Goal: Task Accomplishment & Management: Use online tool/utility

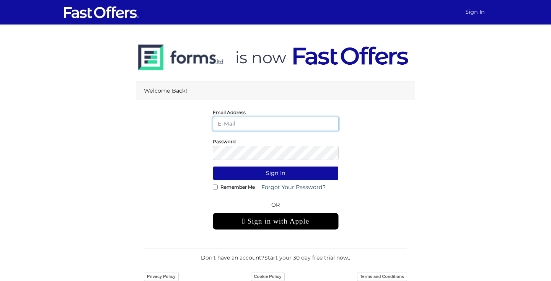
type input "mayakaye@gmail.com"
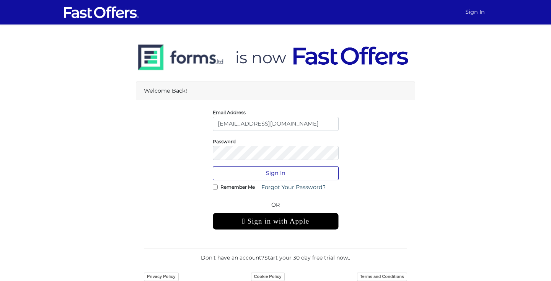
click at [258, 176] on button "Sign In" at bounding box center [276, 173] width 126 height 14
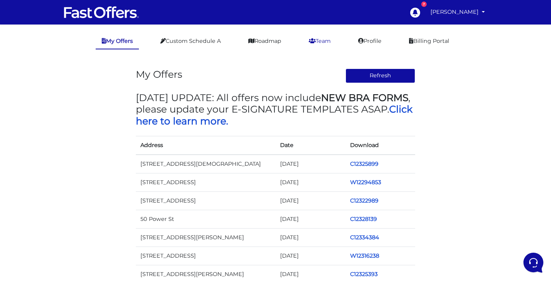
click at [325, 41] on link "Team" at bounding box center [320, 41] width 34 height 15
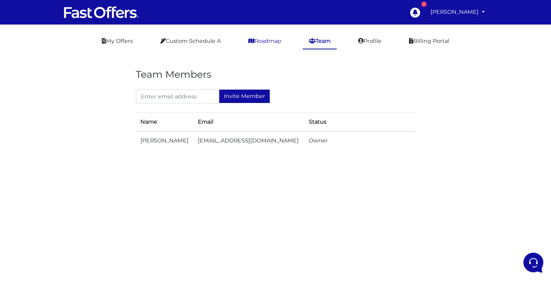
click at [259, 37] on link "Roadmap" at bounding box center [264, 41] width 45 height 15
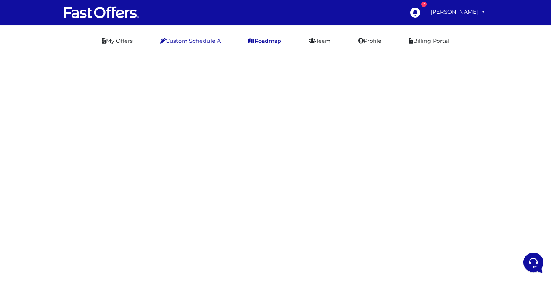
click at [204, 41] on link "Custom Schedule A" at bounding box center [190, 41] width 73 height 15
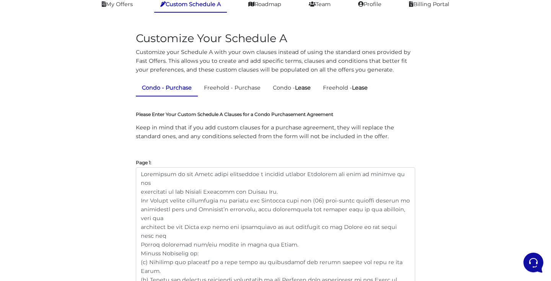
scroll to position [36, 0]
click at [283, 93] on link "Condo - Lease" at bounding box center [292, 88] width 50 height 15
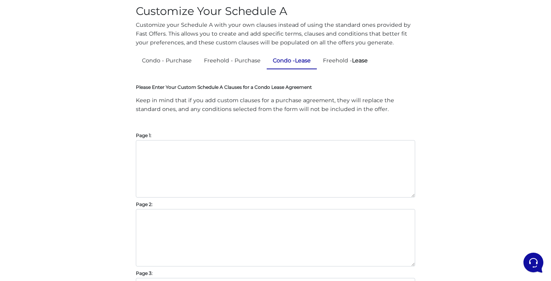
click at [221, 138] on div "Please Enter Your Custom Schedule A Clauses for a Condo Lease Agreement Keep in…" at bounding box center [275, 253] width 279 height 341
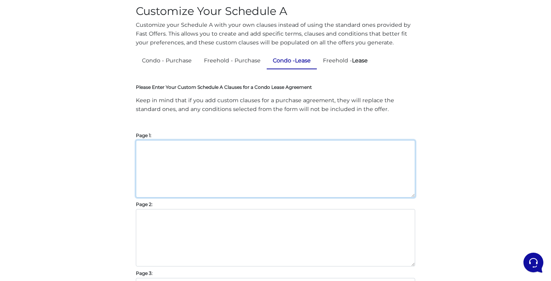
click at [220, 145] on textarea at bounding box center [275, 168] width 279 height 57
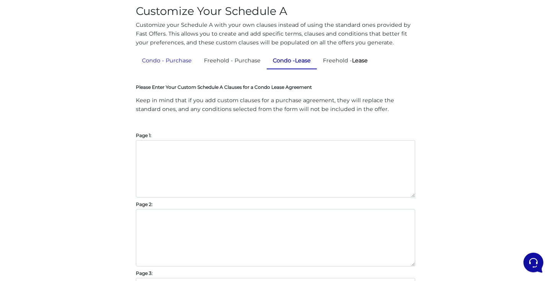
click at [180, 60] on link "Condo - Purchase" at bounding box center [167, 60] width 62 height 15
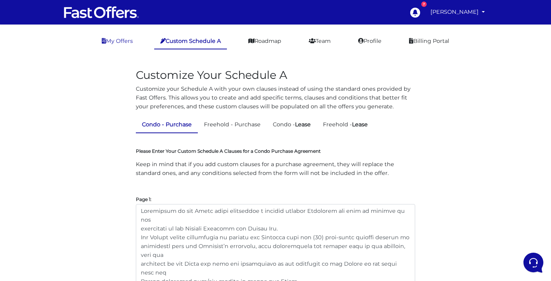
click at [101, 46] on link "My Offers" at bounding box center [117, 41] width 43 height 15
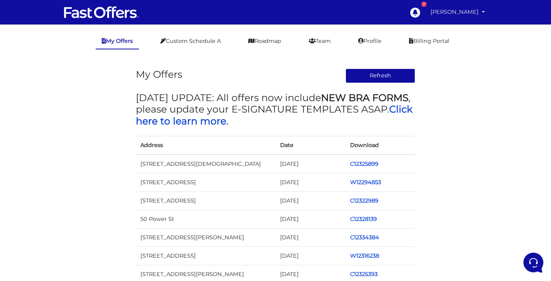
click at [471, 11] on link "[PERSON_NAME]" at bounding box center [457, 12] width 60 height 15
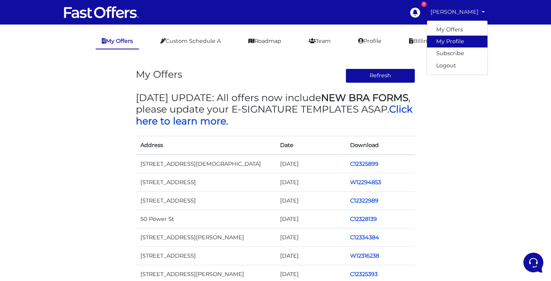
click at [458, 43] on link "My Profile" at bounding box center [457, 42] width 60 height 12
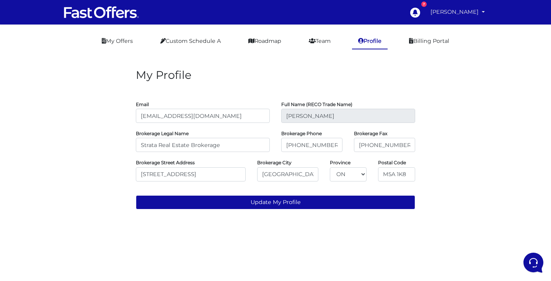
click at [475, 8] on link "[PERSON_NAME]" at bounding box center [457, 12] width 60 height 15
click at [471, 29] on link "My Offers" at bounding box center [457, 30] width 60 height 12
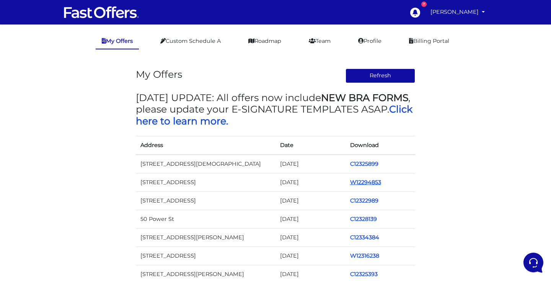
click at [361, 181] on link "W12294853" at bounding box center [365, 182] width 31 height 7
click at [128, 10] on img at bounding box center [101, 12] width 77 height 15
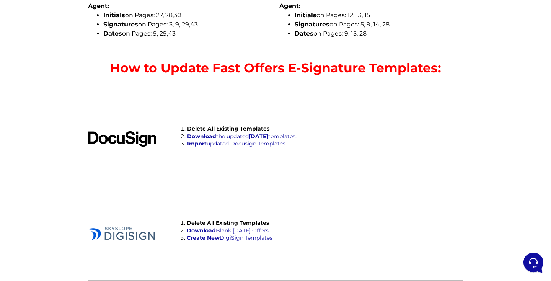
scroll to position [1652, 0]
click at [244, 132] on link "Download the updated [DATE] templates." at bounding box center [241, 135] width 109 height 7
click at [244, 140] on link "Import updated Docusign Templates" at bounding box center [236, 143] width 98 height 7
